Goal: Task Accomplishment & Management: Manage account settings

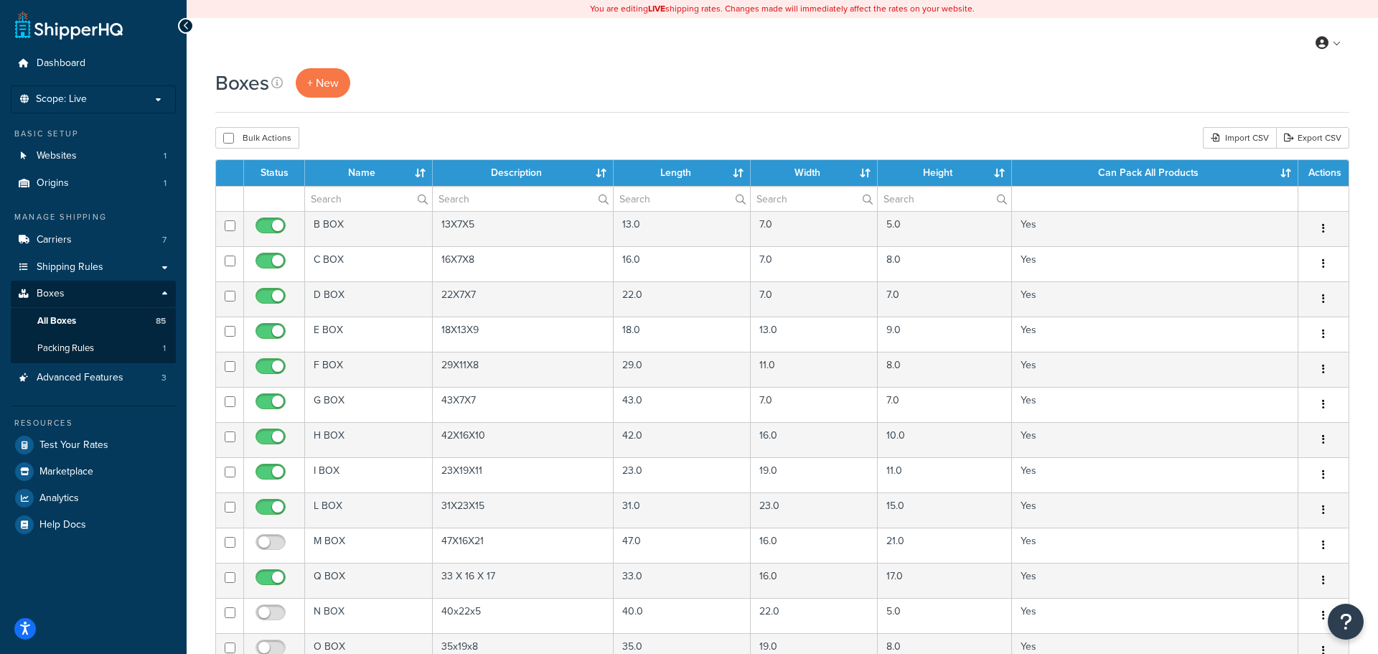
select select "1000"
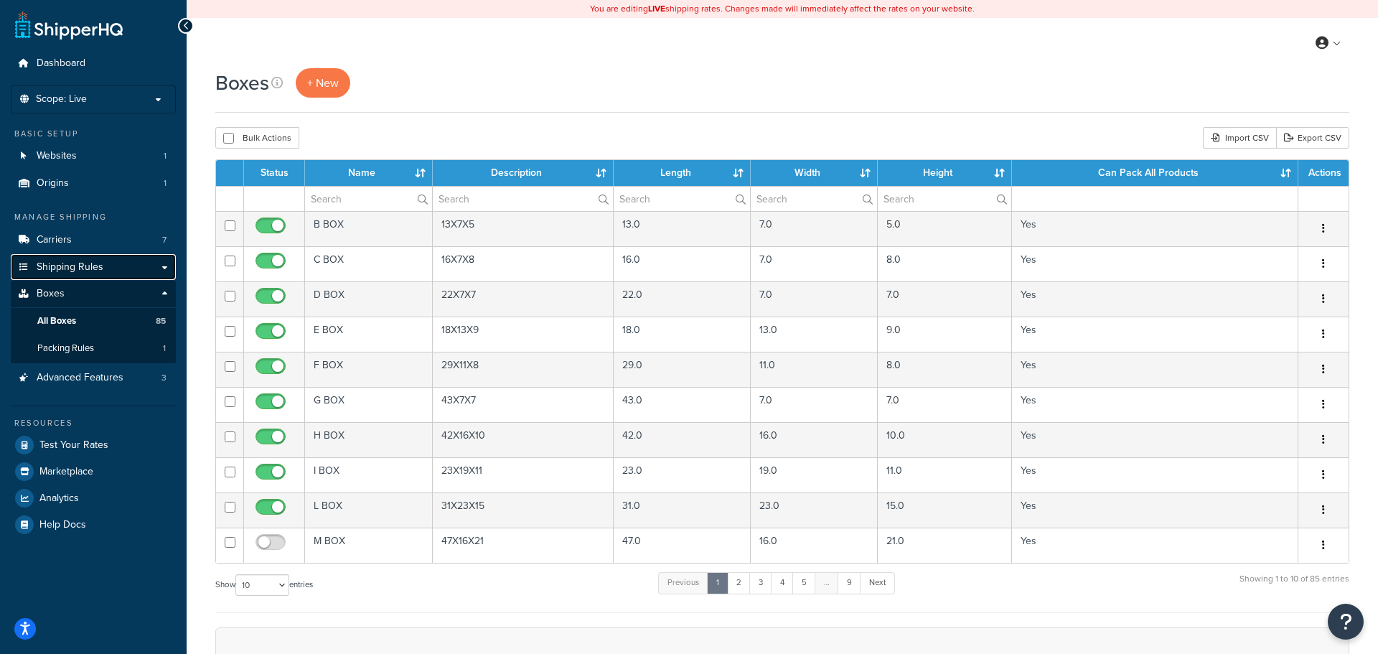
click at [57, 261] on span "Shipping Rules" at bounding box center [70, 267] width 67 height 12
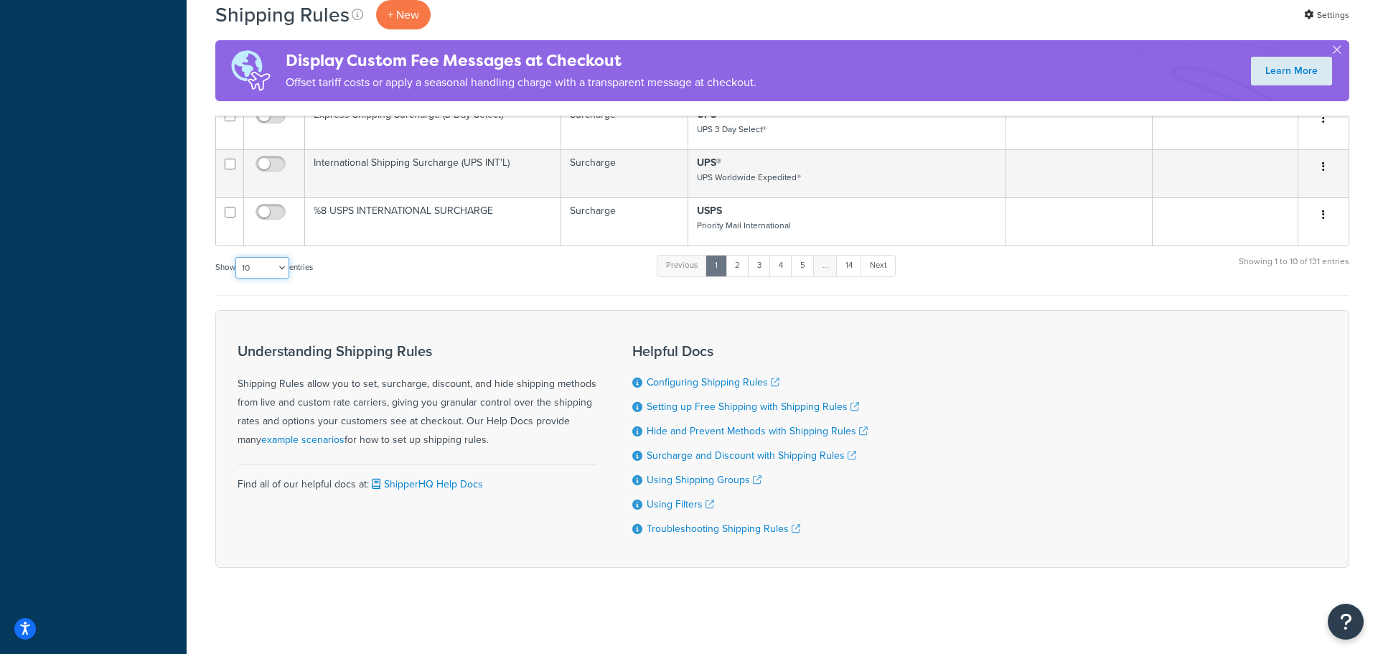
click at [276, 273] on select "10 15 25 50 100 1000" at bounding box center [262, 268] width 54 height 22
select select "1000"
click at [237, 257] on select "10 15 25 50 100 1000" at bounding box center [262, 268] width 54 height 22
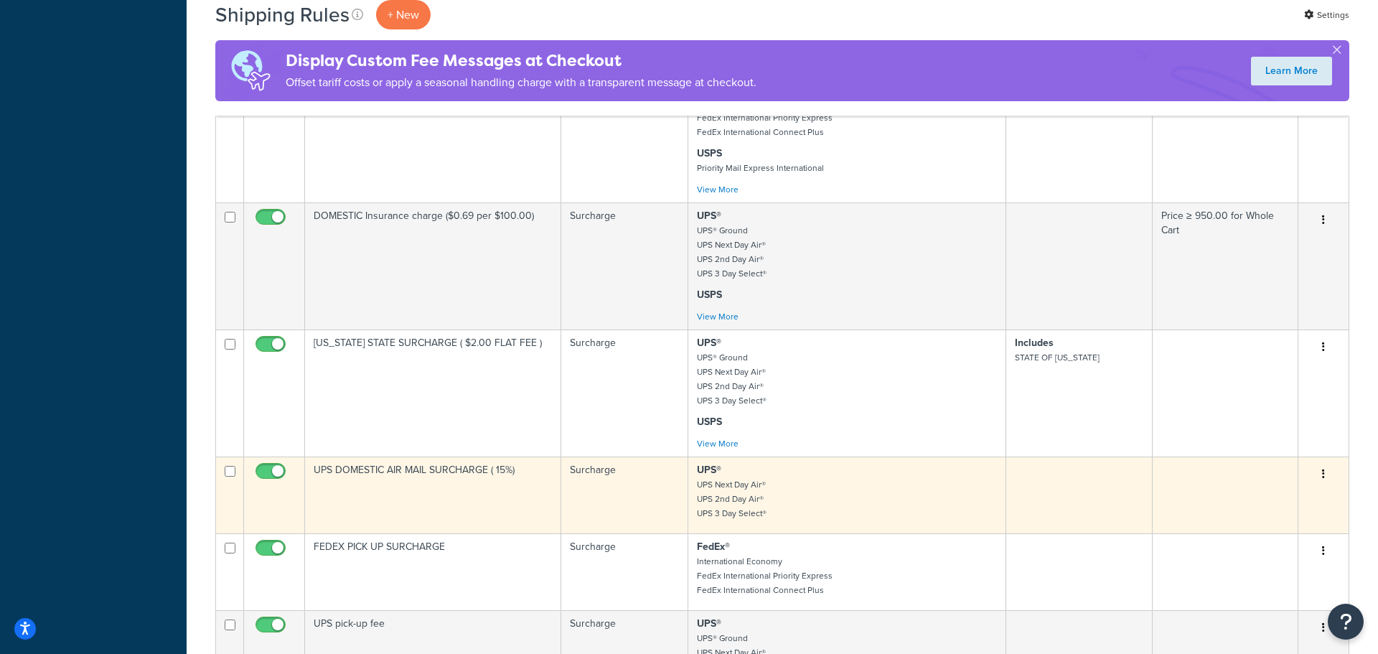
scroll to position [10507, 0]
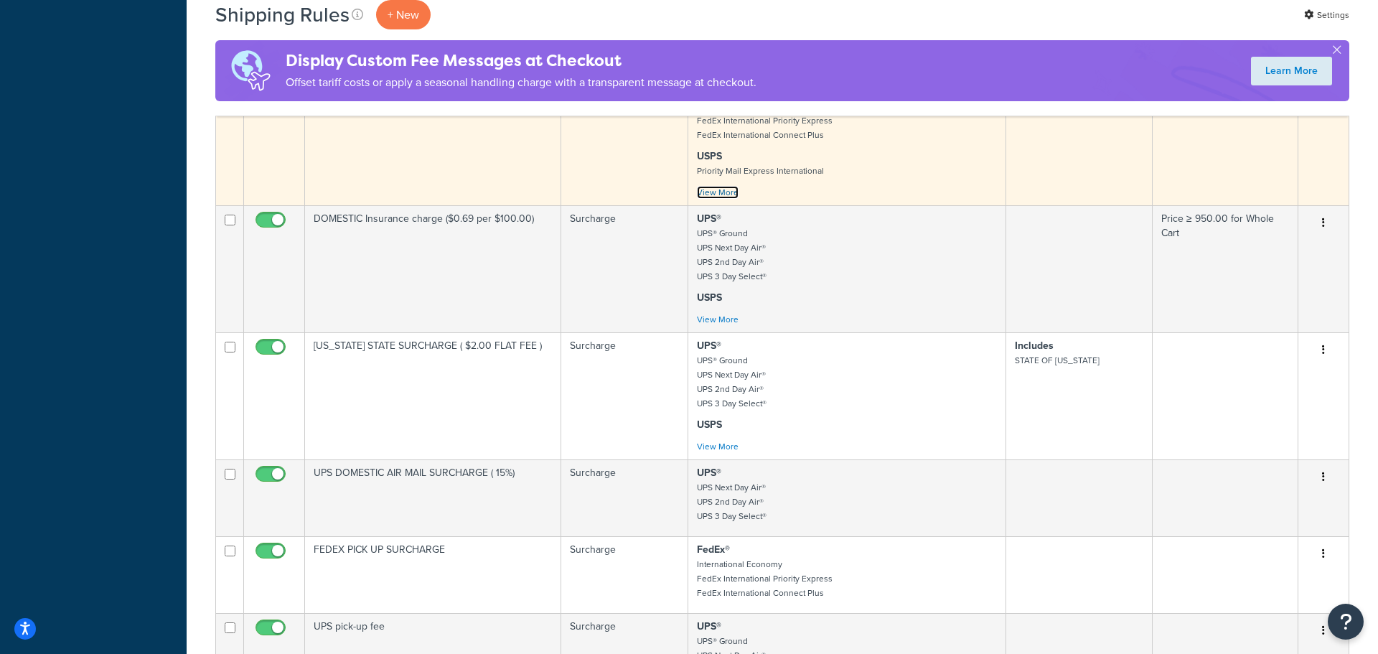
click at [723, 199] on link "View More" at bounding box center [718, 192] width 42 height 13
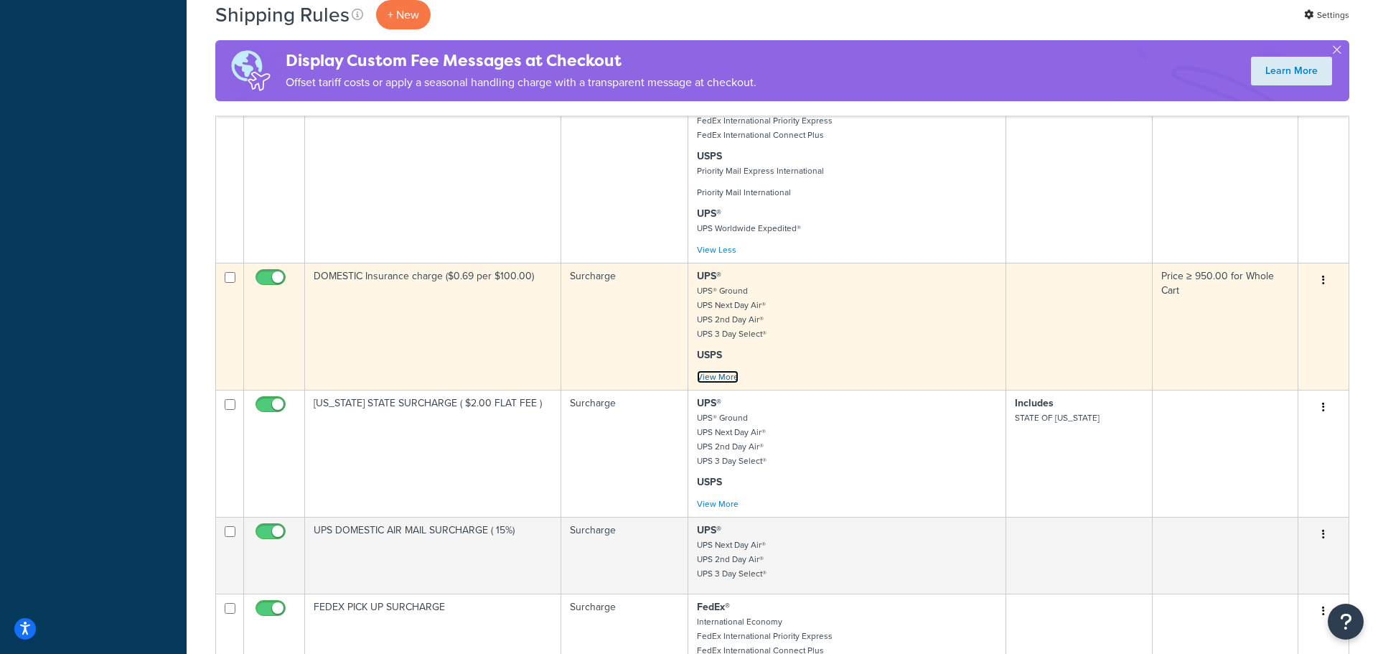
click at [718, 383] on link "View More" at bounding box center [718, 376] width 42 height 13
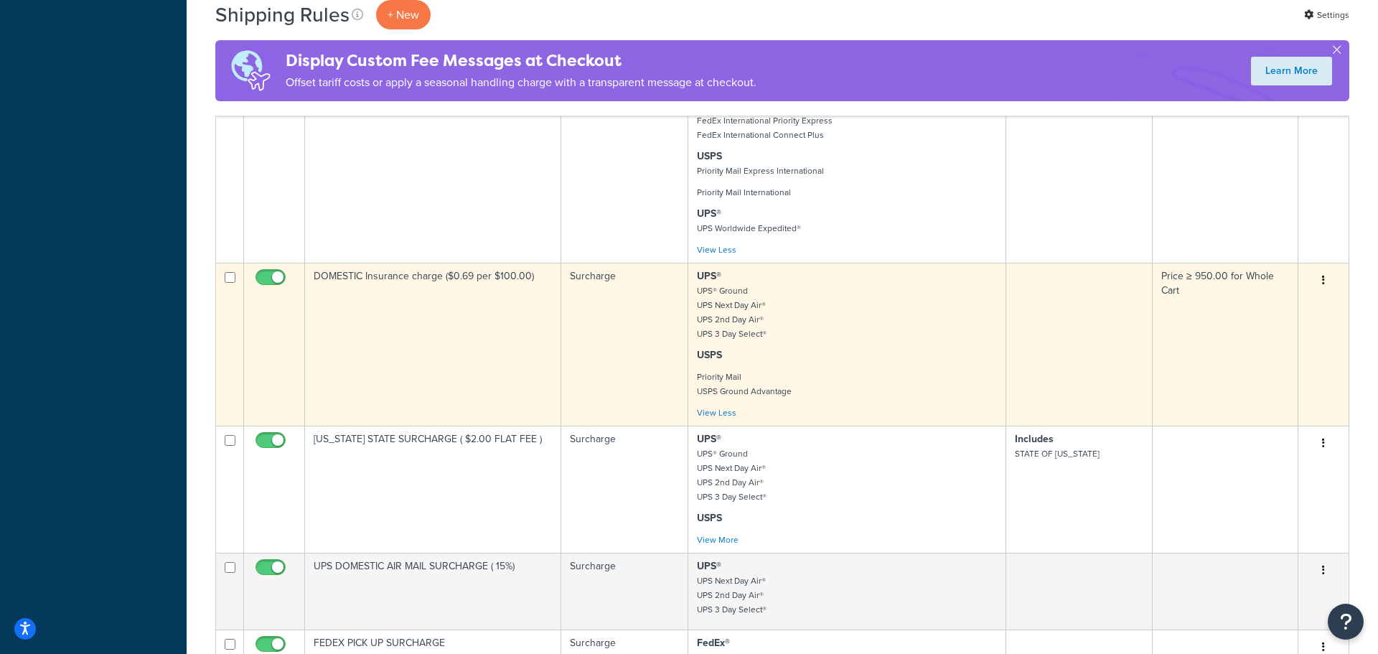
click at [1321, 292] on button "button" at bounding box center [1323, 280] width 20 height 23
click at [1286, 322] on link "Edit" at bounding box center [1275, 307] width 113 height 29
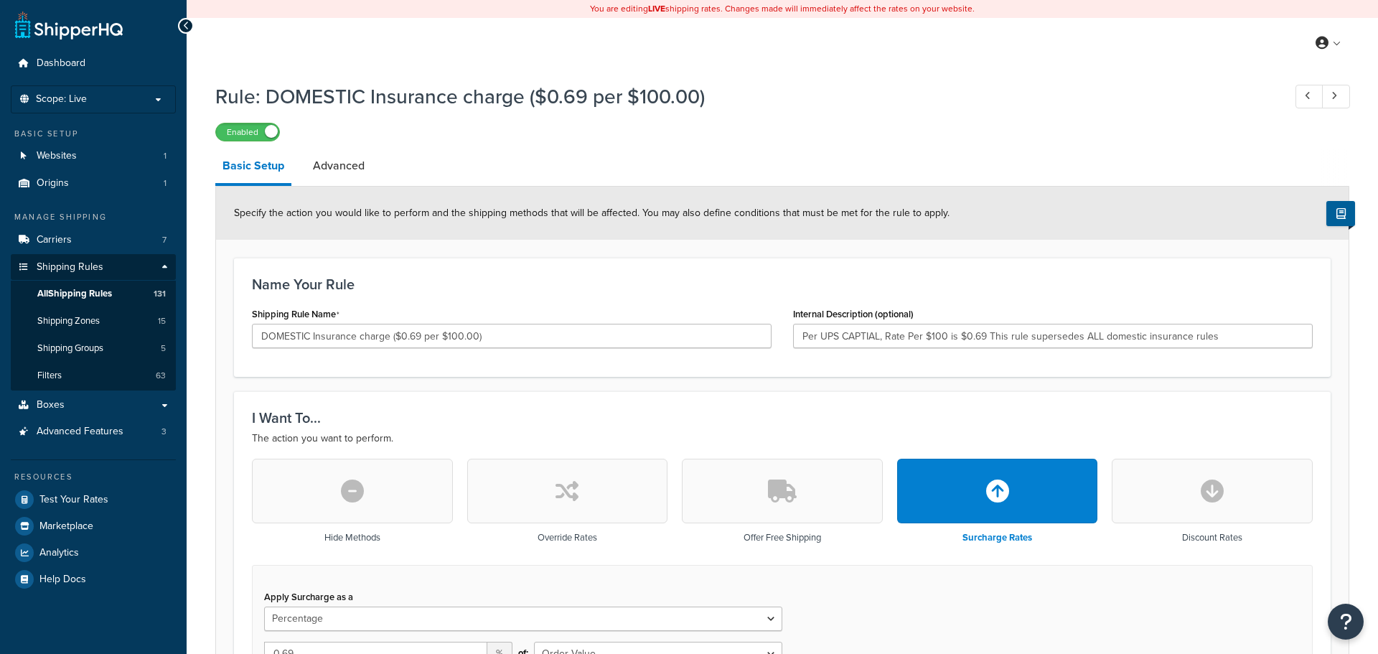
select select "PERCENTAGE"
select select "ORDER"
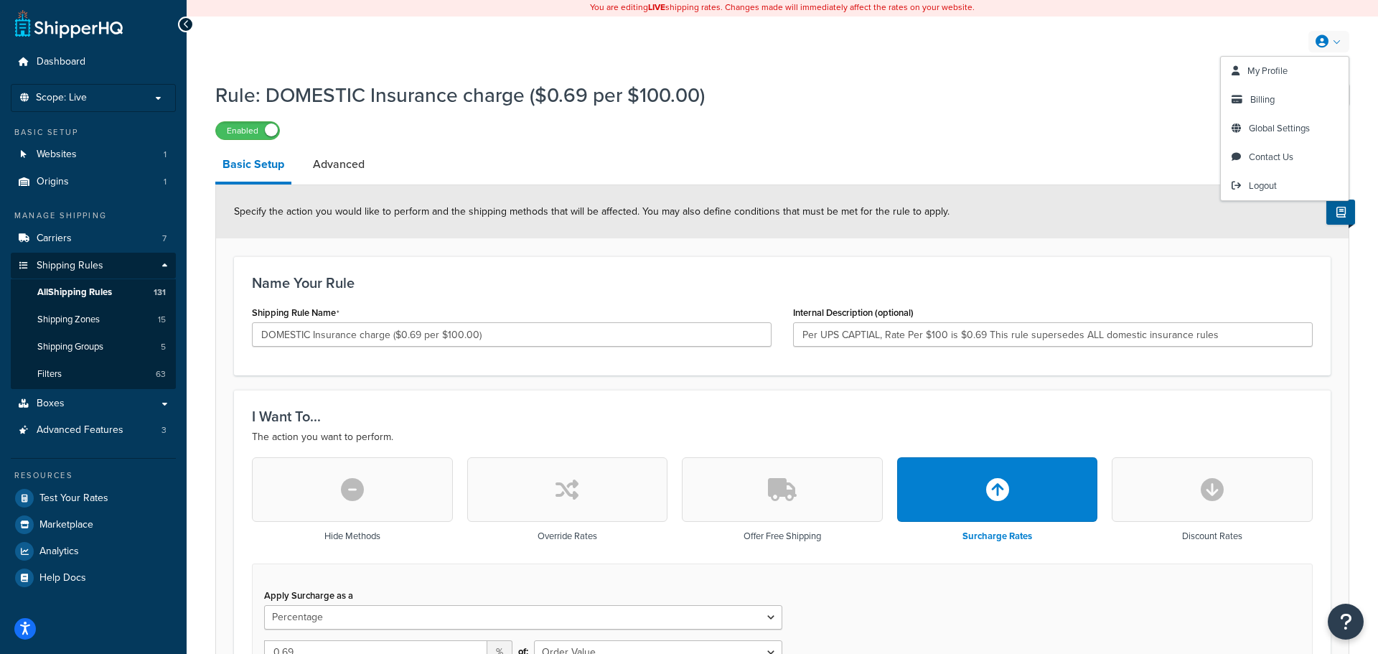
click at [1347, 42] on link at bounding box center [1328, 42] width 41 height 22
click at [1287, 164] on span "Contact Us" at bounding box center [1271, 157] width 44 height 14
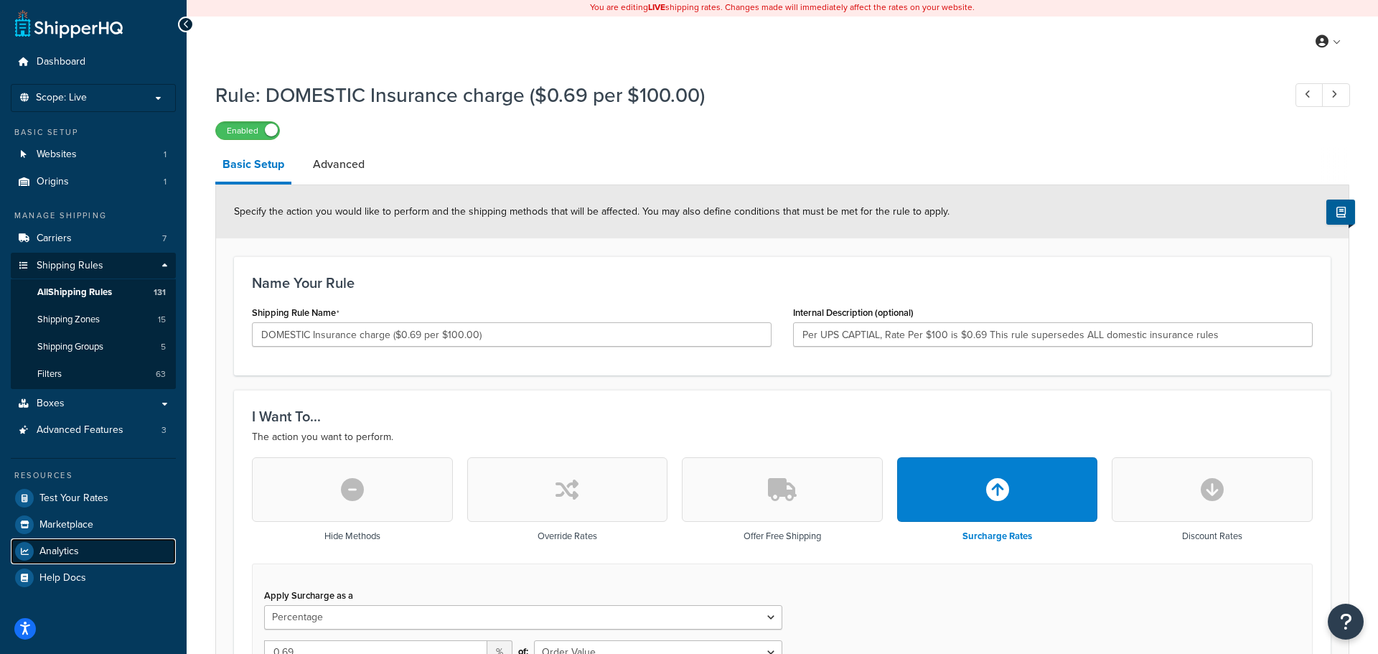
click at [72, 545] on span "Analytics" at bounding box center [58, 551] width 39 height 12
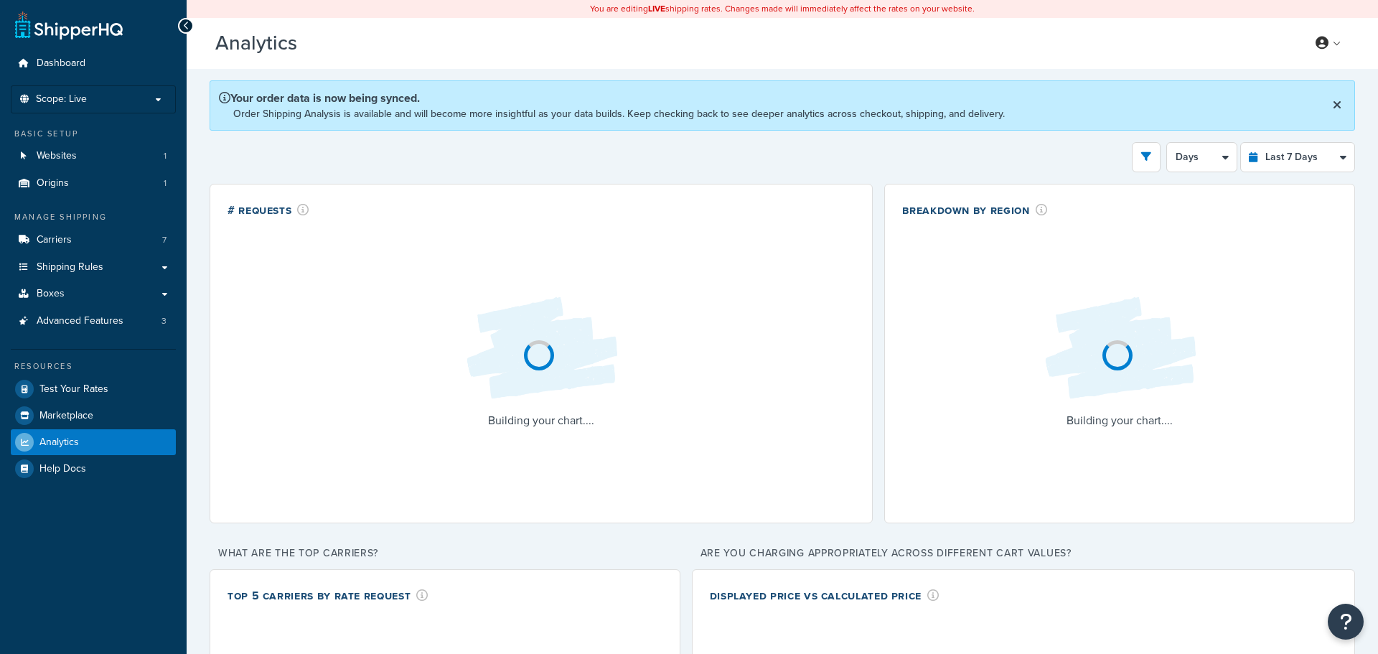
select select "last_7_days"
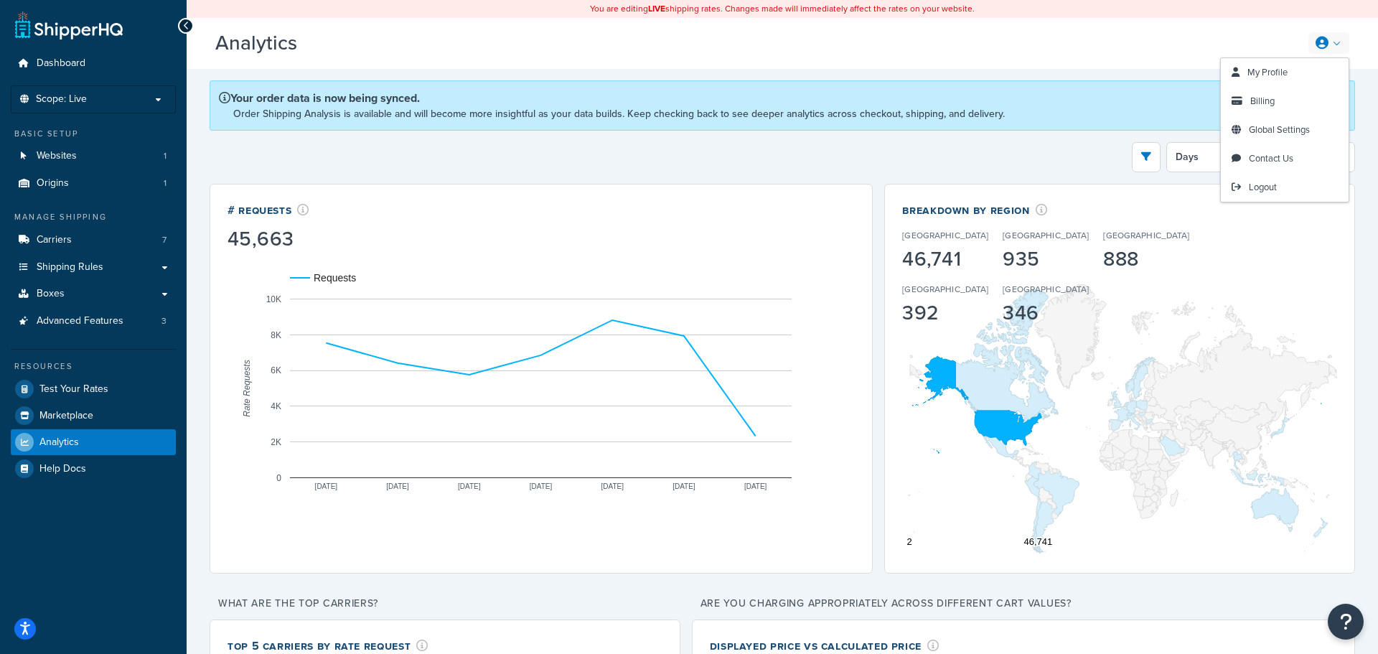
click at [1340, 45] on link at bounding box center [1328, 43] width 41 height 22
click at [1285, 159] on span "Contact Us" at bounding box center [1271, 158] width 44 height 14
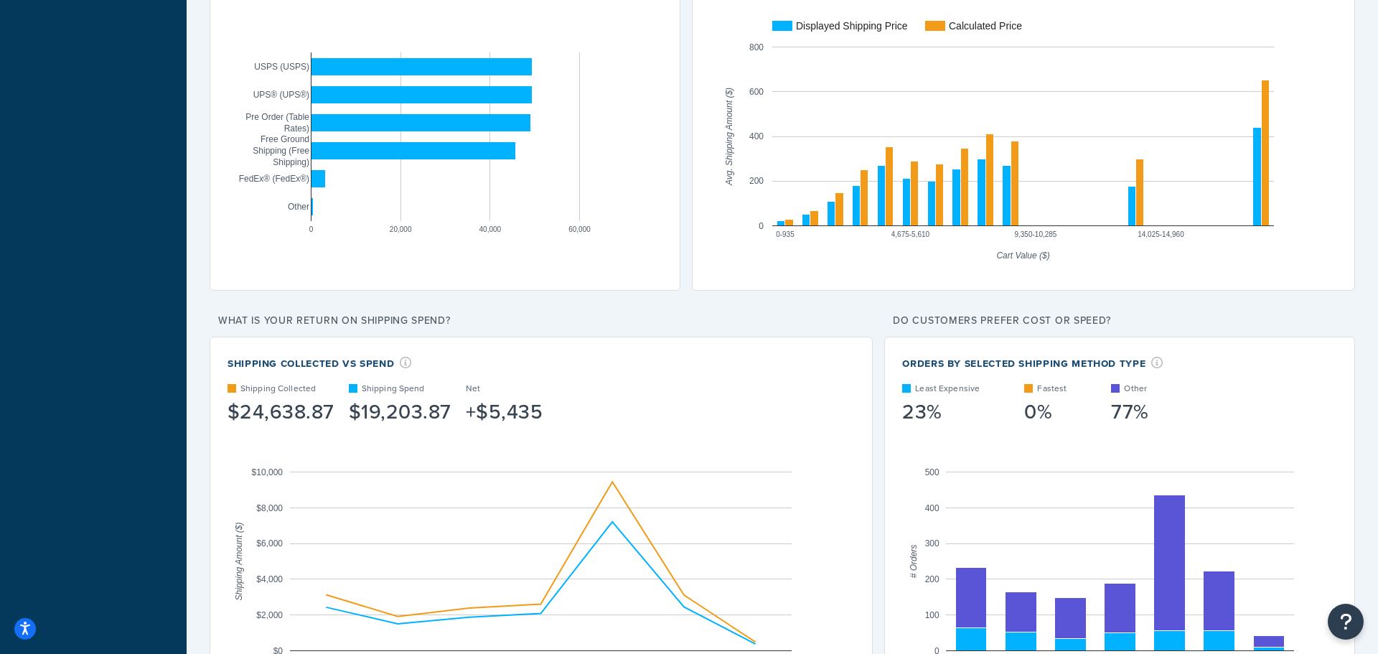
scroll to position [655, 0]
drag, startPoint x: 398, startPoint y: 332, endPoint x: 228, endPoint y: 327, distance: 170.9
click at [228, 354] on div "Shipping Collected VS Spend" at bounding box center [392, 362] width 329 height 17
copy div "Shipping Collected VS Spend"
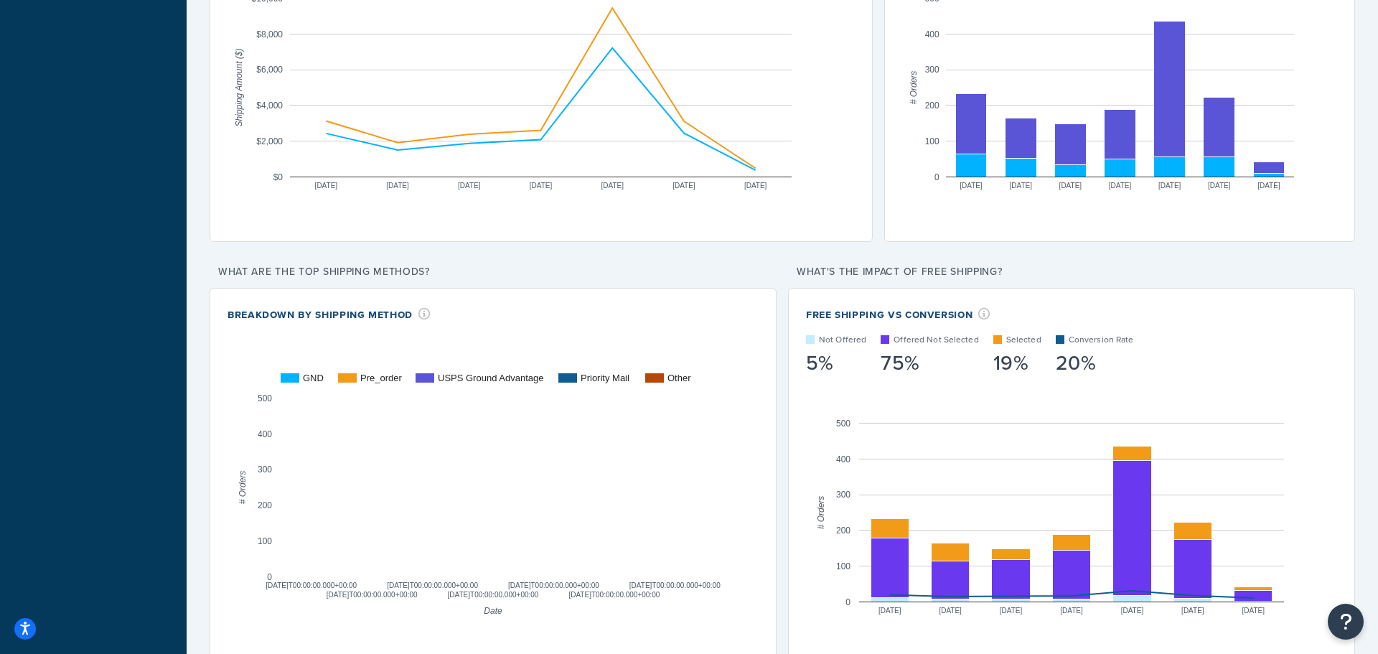
scroll to position [1140, 0]
